Goal: Task Accomplishment & Management: Use online tool/utility

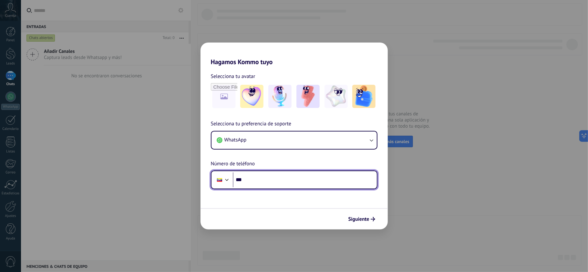
click at [284, 181] on input "***" at bounding box center [305, 180] width 144 height 15
type input "**********"
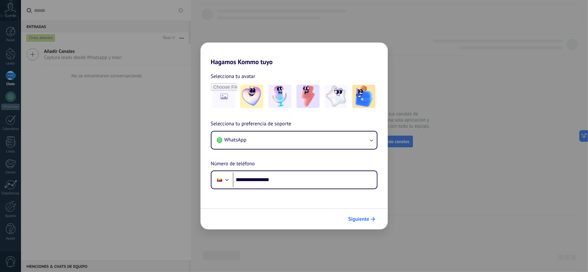
click at [361, 216] on button "Siguiente" at bounding box center [361, 219] width 33 height 11
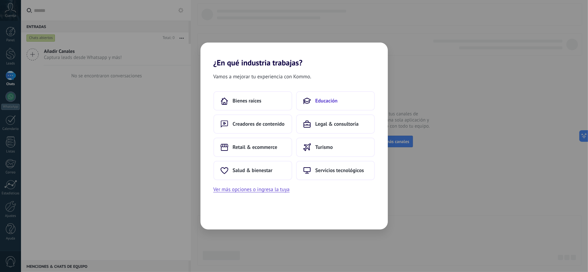
click at [327, 110] on button "Educación" at bounding box center [335, 100] width 79 height 19
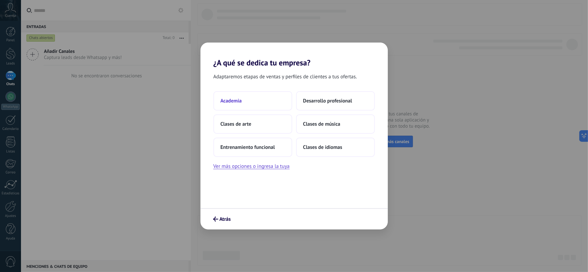
click at [246, 105] on button "Academia" at bounding box center [252, 100] width 79 height 19
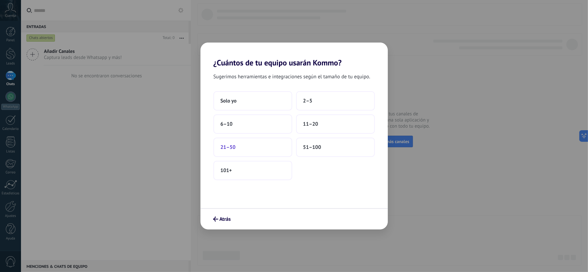
click at [232, 144] on button "21–50" at bounding box center [252, 147] width 79 height 19
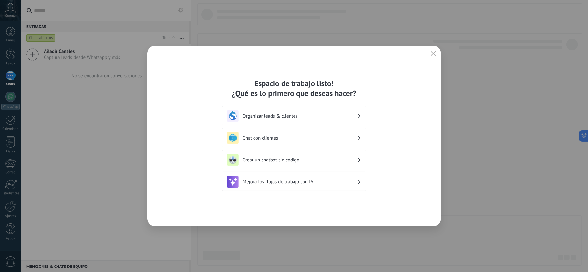
click at [269, 114] on h3 "Organizar leads & clientes" at bounding box center [300, 116] width 115 height 6
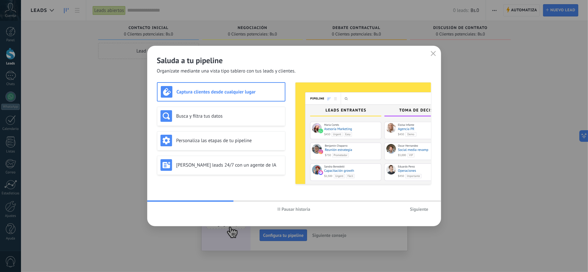
click at [259, 97] on div "Captura clientes desde cualquier lugar" at bounding box center [221, 92] width 121 height 12
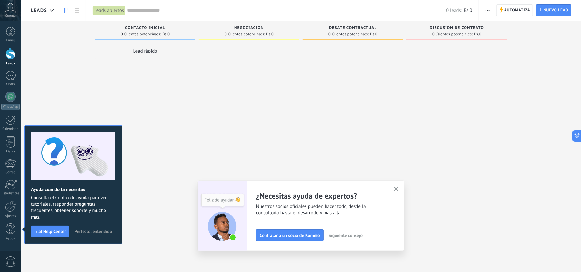
click at [15, 15] on span "Cuenta" at bounding box center [10, 16] width 11 height 4
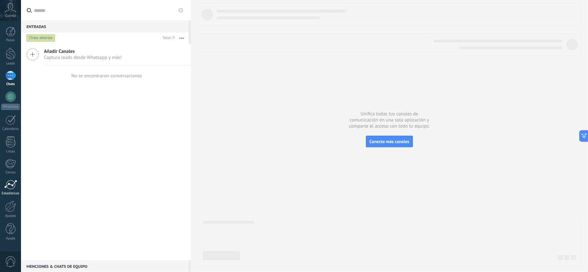
click at [12, 188] on div at bounding box center [10, 185] width 13 height 10
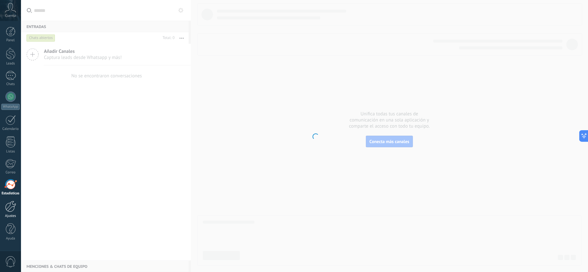
click at [12, 208] on div at bounding box center [10, 206] width 11 height 11
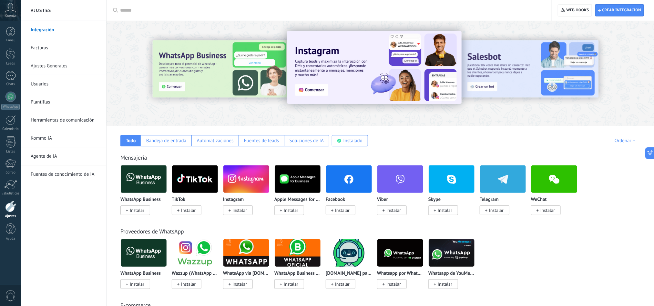
drag, startPoint x: 581, startPoint y: 0, endPoint x: 475, endPoint y: 164, distance: 195.7
click at [475, 164] on div "Mensajería WhatsApp Business Instalar TikTok Instalar Instagram Instalar Apple …" at bounding box center [380, 178] width 535 height 74
click at [138, 211] on span "Instalar" at bounding box center [137, 211] width 15 height 6
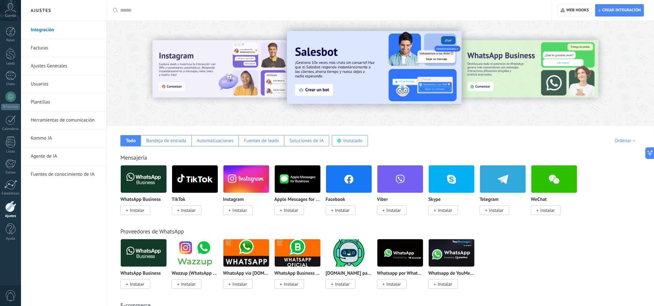
click at [140, 210] on span "Instalar" at bounding box center [137, 211] width 15 height 6
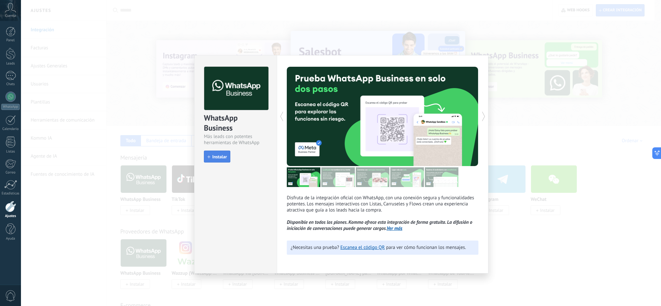
click at [220, 159] on span "Instalar" at bounding box center [219, 157] width 15 height 5
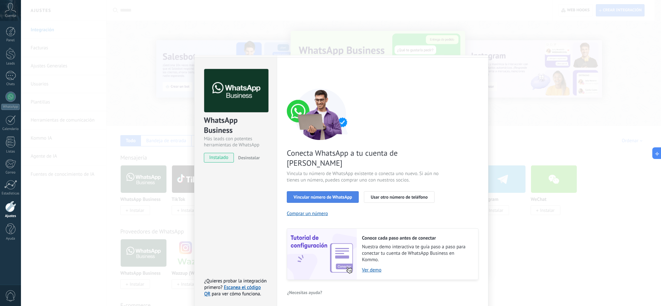
click at [323, 195] on span "Vincular número de WhatsApp" at bounding box center [323, 197] width 58 height 5
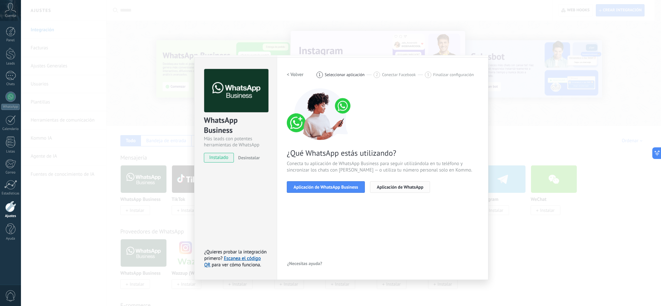
click at [414, 193] on button "Aplicación de WhatsApp" at bounding box center [400, 187] width 60 height 12
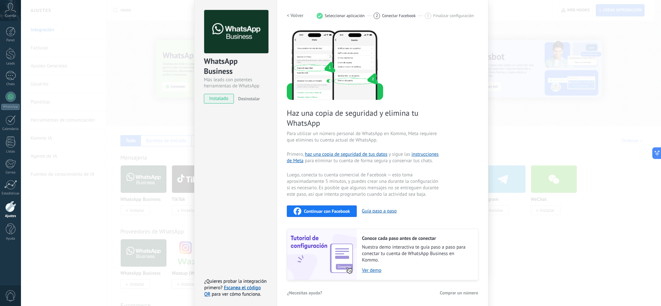
scroll to position [63, 0]
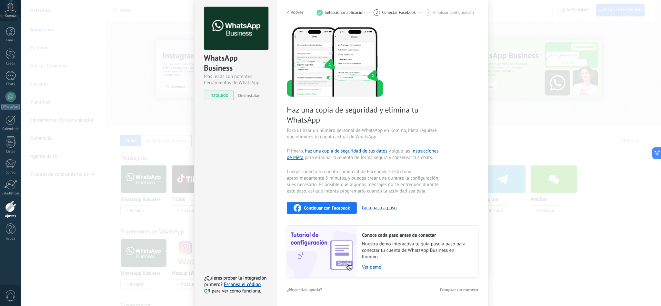
click at [332, 210] on div "Continuar con Facebook" at bounding box center [322, 208] width 56 height 8
